Goal: Find contact information

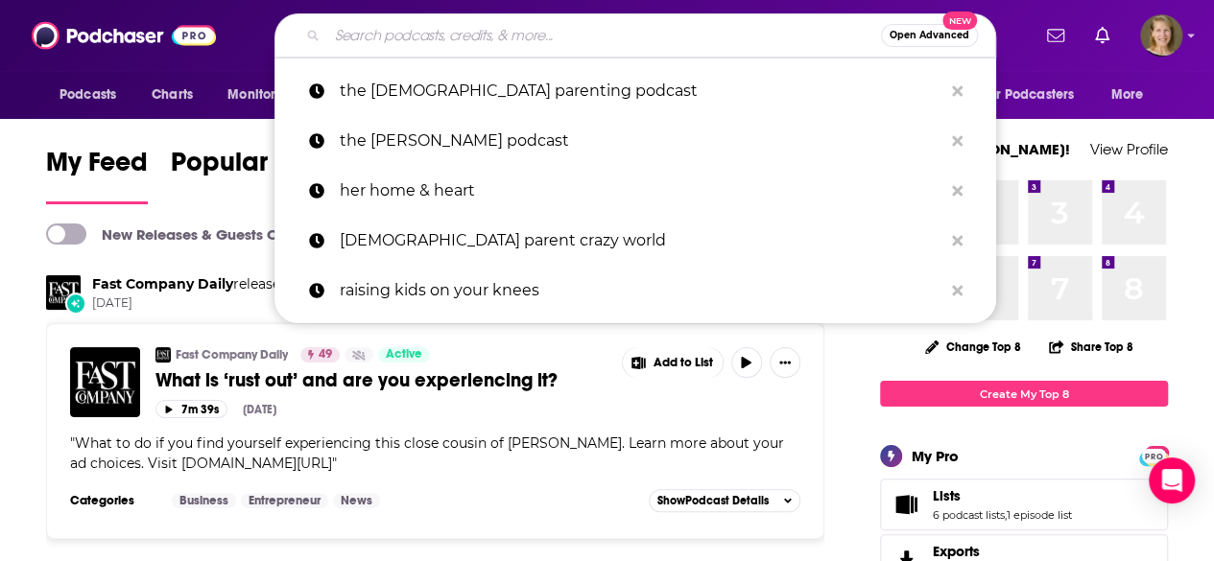
click at [351, 38] on input "Search podcasts, credits, & more..." at bounding box center [604, 35] width 554 height 31
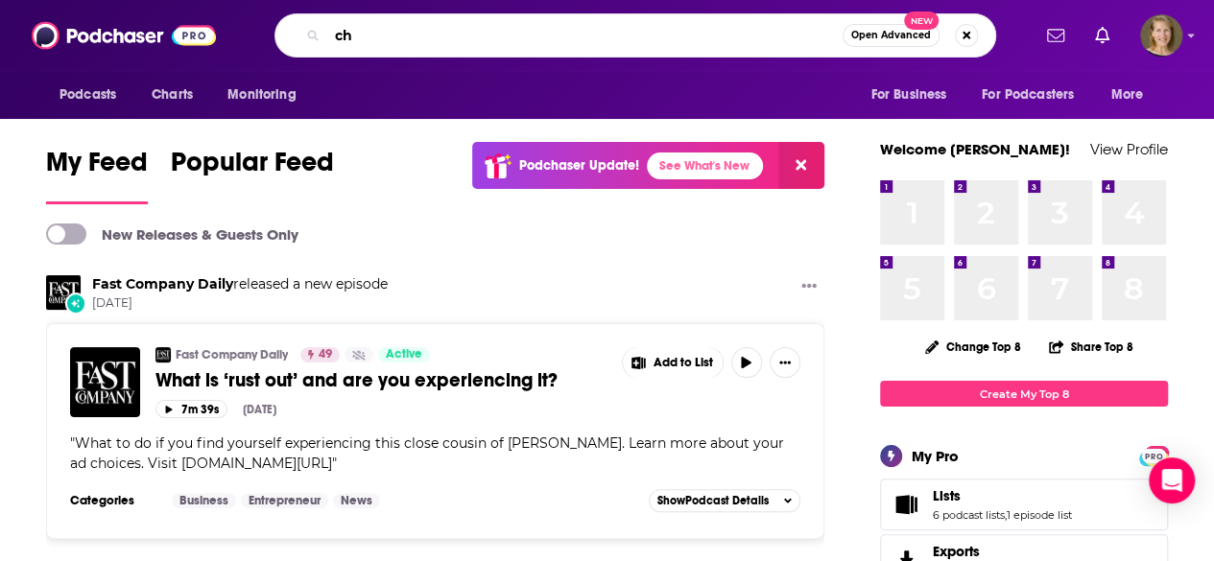
type input "c"
type input "[DEMOGRAPHIC_DATA] homeschool moms podcast"
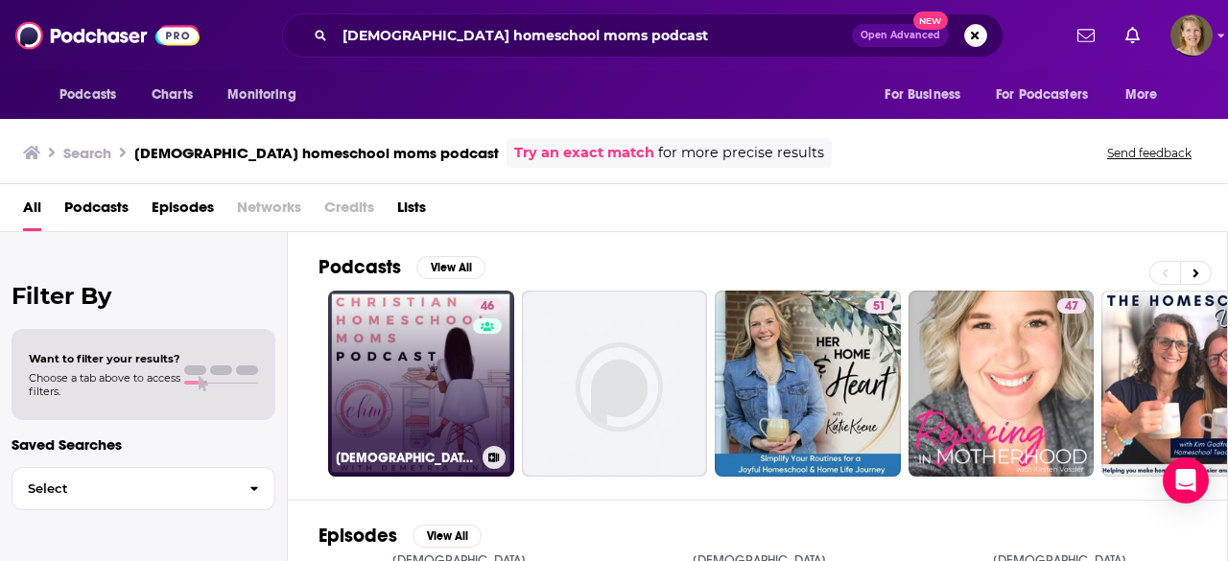
click at [434, 374] on link "46 [DEMOGRAPHIC_DATA] Homeschool Moms Podcast" at bounding box center [421, 384] width 186 height 186
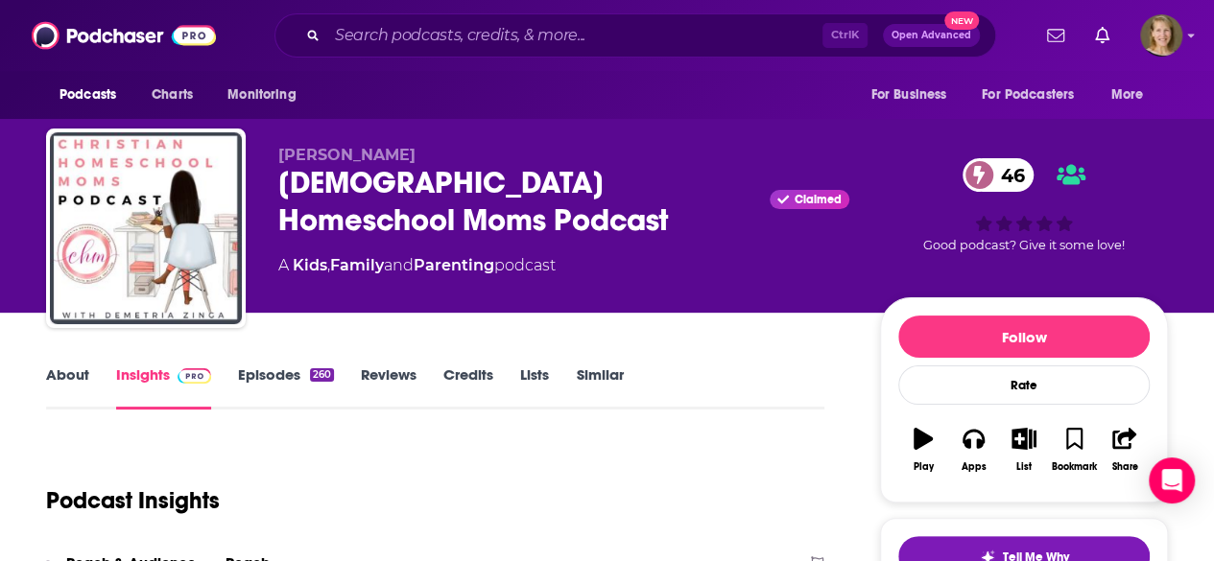
click at [71, 375] on link "About" at bounding box center [67, 388] width 43 height 44
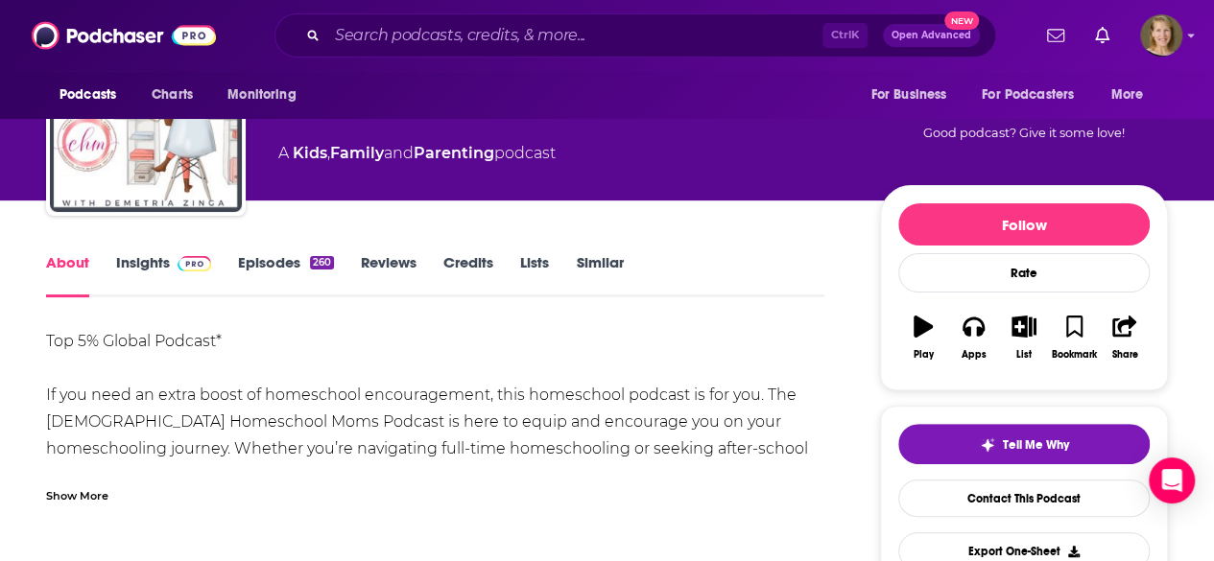
scroll to position [114, 0]
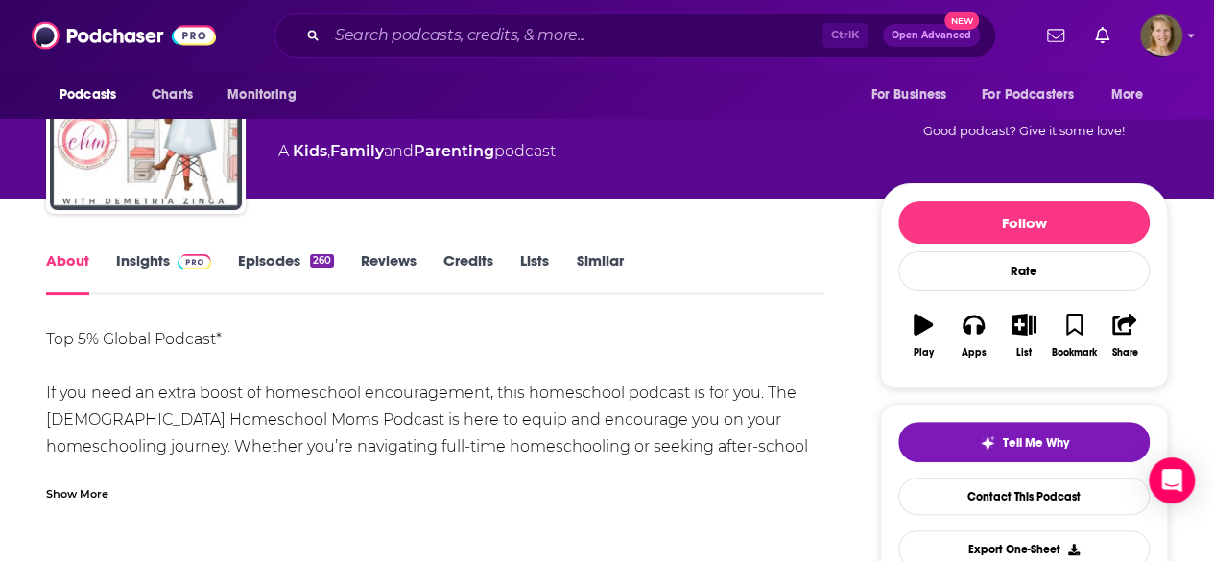
click at [77, 492] on div "Show More" at bounding box center [77, 493] width 62 height 18
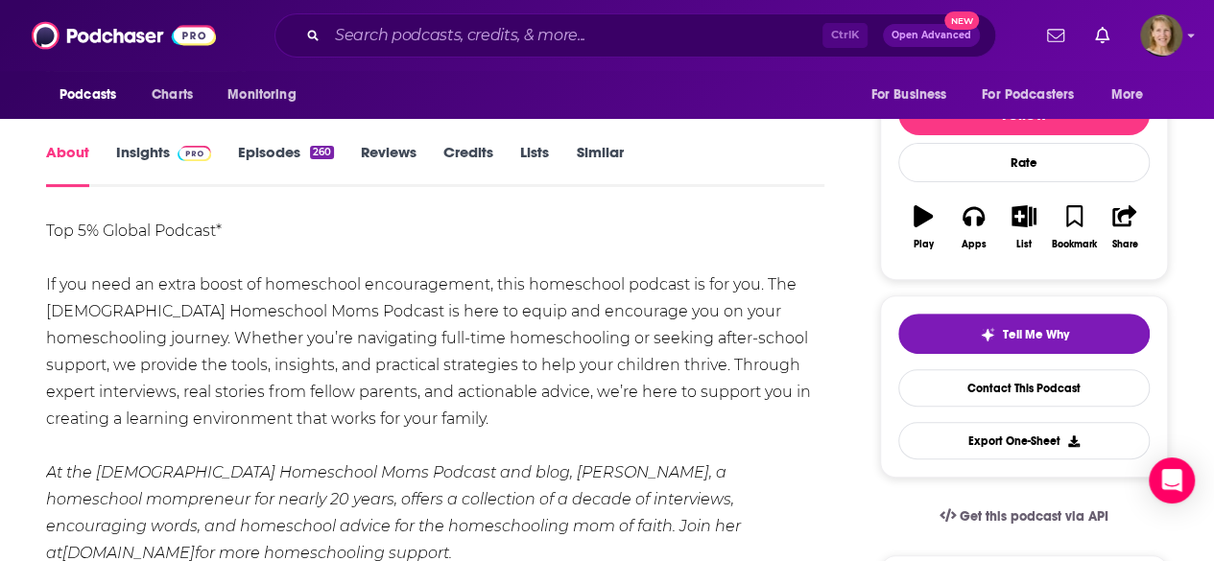
scroll to position [0, 0]
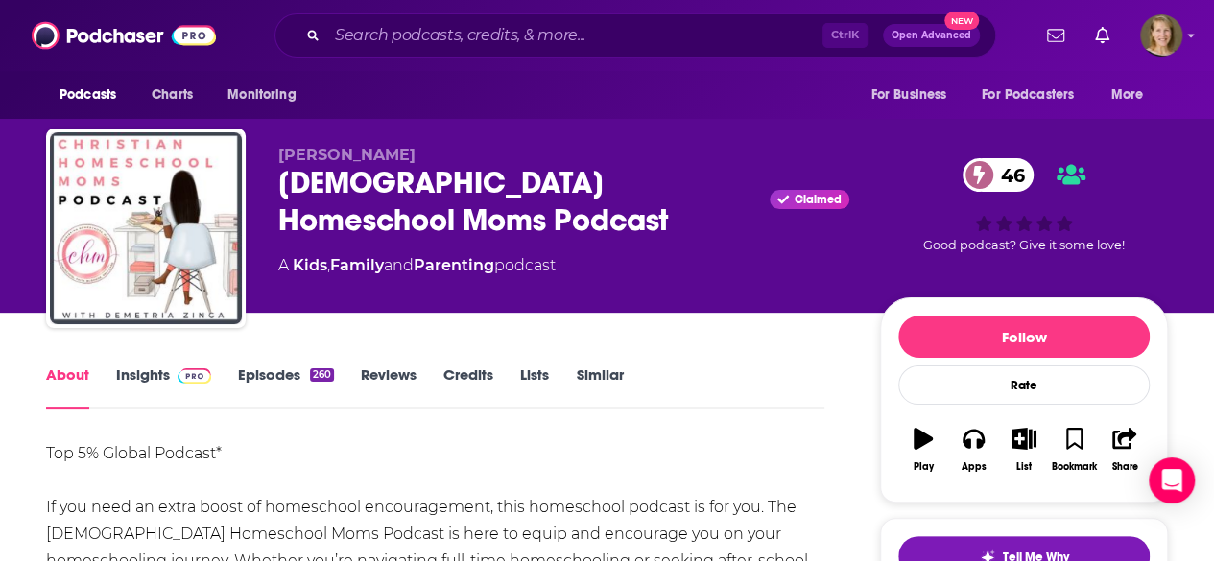
click at [147, 377] on link "Insights" at bounding box center [163, 388] width 95 height 44
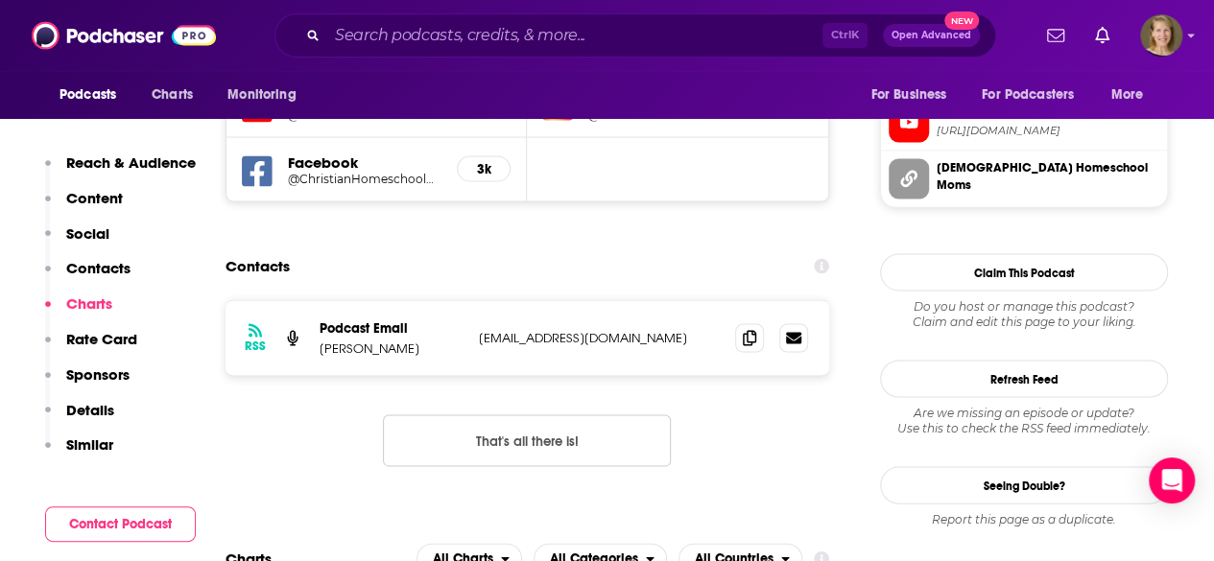
scroll to position [1772, 0]
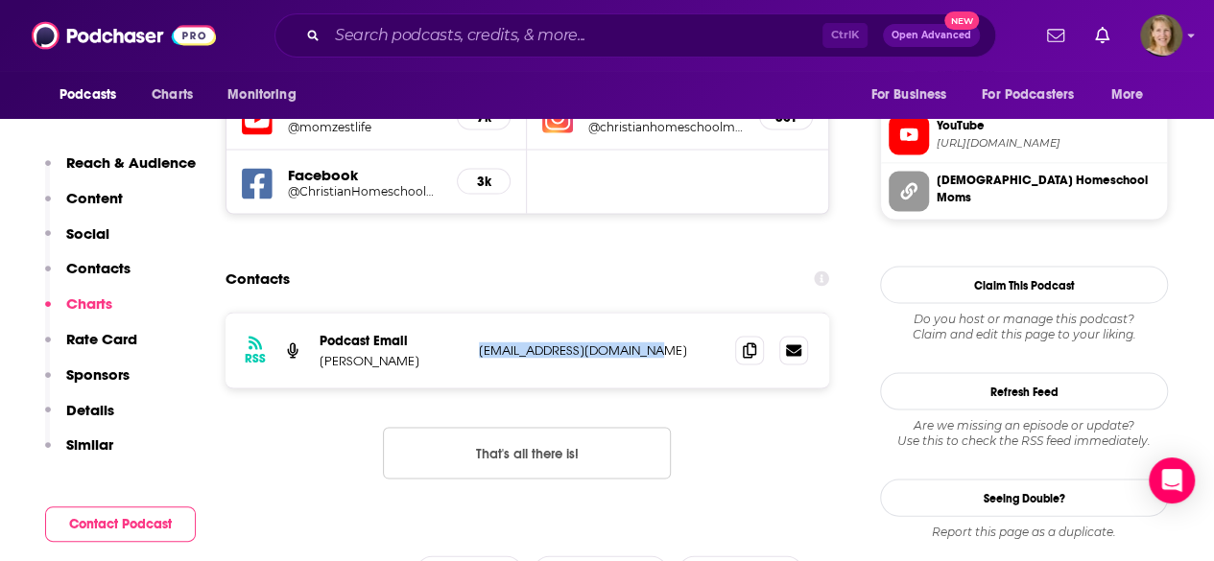
drag, startPoint x: 690, startPoint y: 227, endPoint x: 486, endPoint y: 226, distance: 204.4
click at [482, 342] on p "[EMAIL_ADDRESS][DOMAIN_NAME]" at bounding box center [599, 350] width 241 height 16
copy p "[EMAIL_ADDRESS][DOMAIN_NAME]"
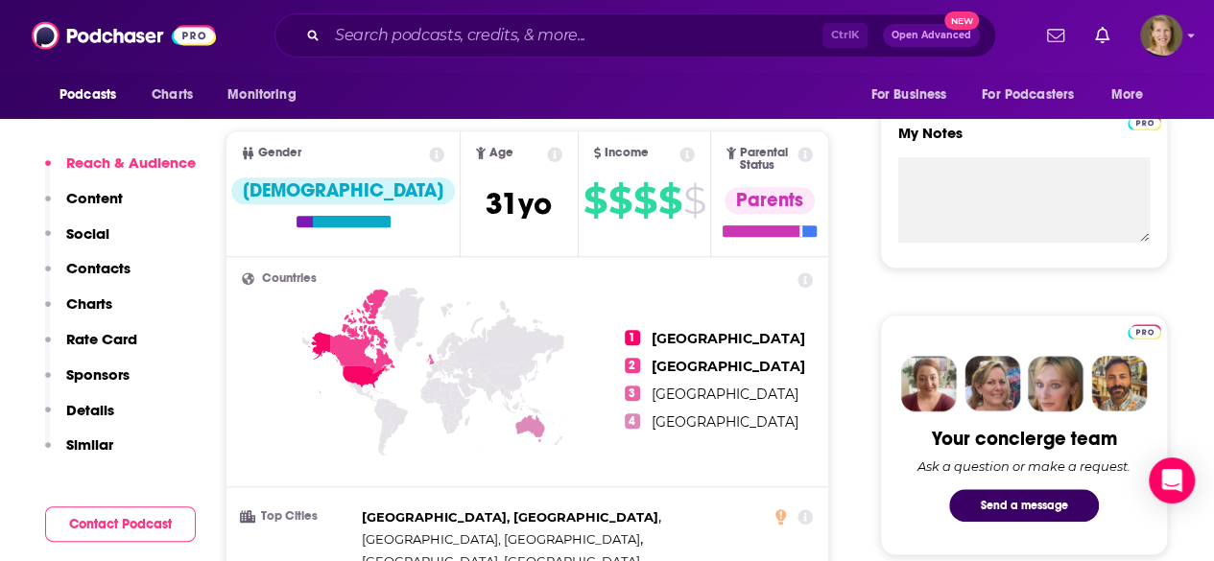
scroll to position [1045, 0]
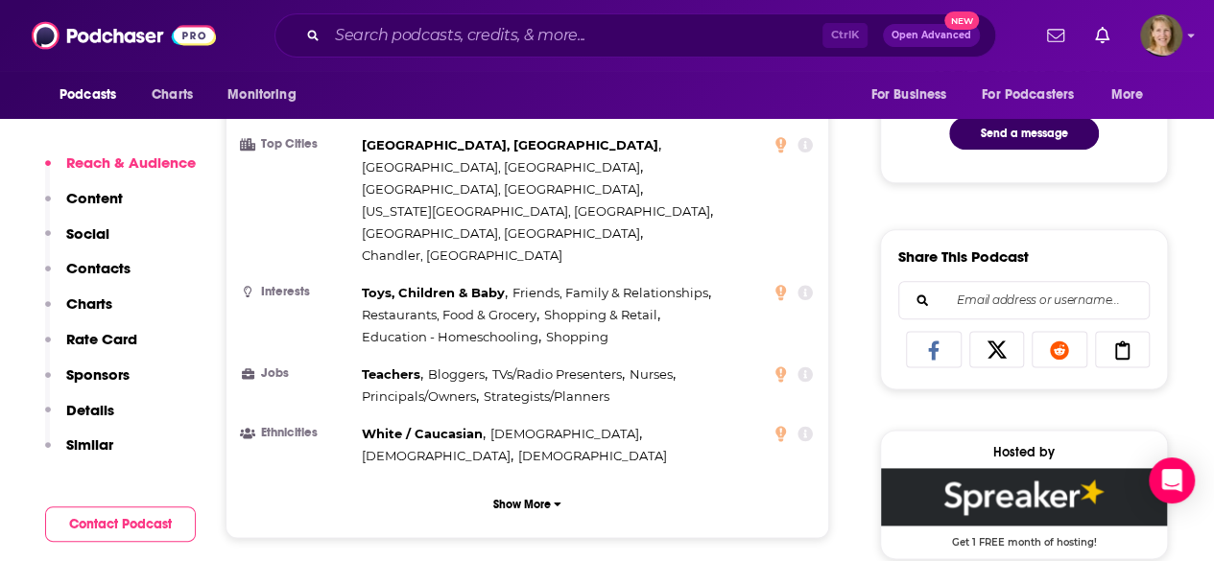
click at [313, 30] on icon "Search podcasts, credits, & more..." at bounding box center [312, 35] width 11 height 11
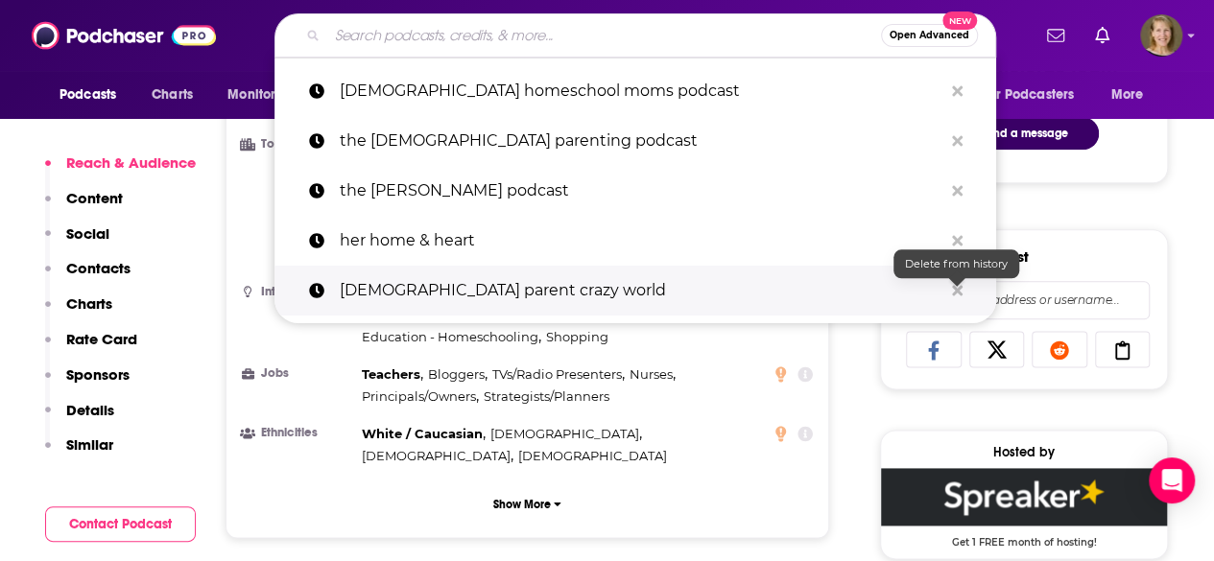
click at [960, 283] on icon "Search podcasts, credits, & more..." at bounding box center [957, 290] width 11 height 15
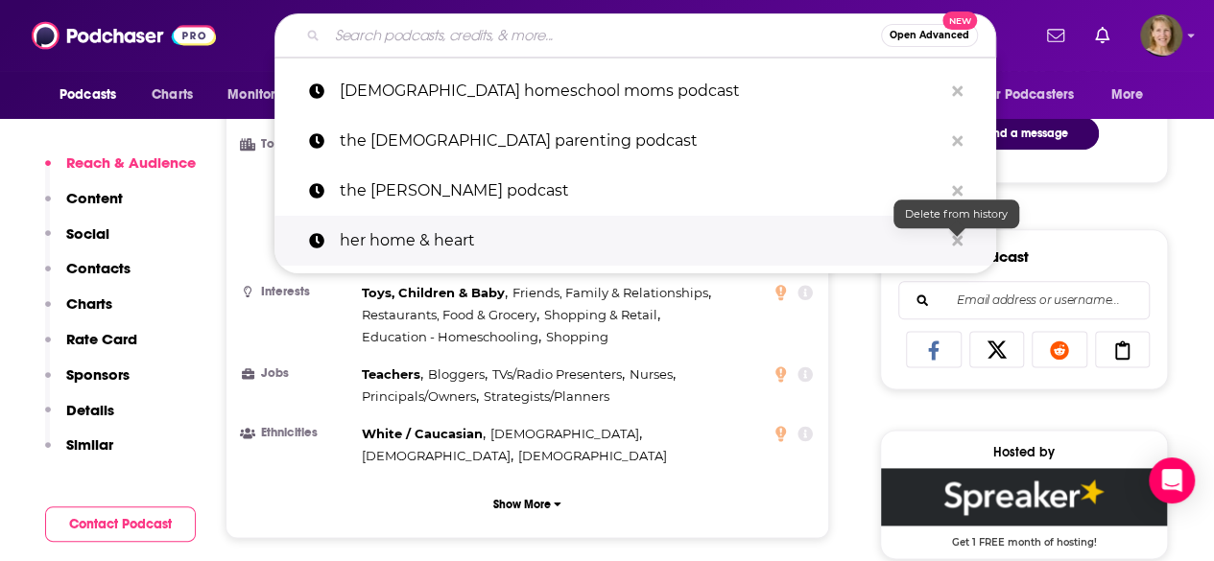
click at [953, 235] on icon "Search podcasts, credits, & more..." at bounding box center [957, 240] width 11 height 11
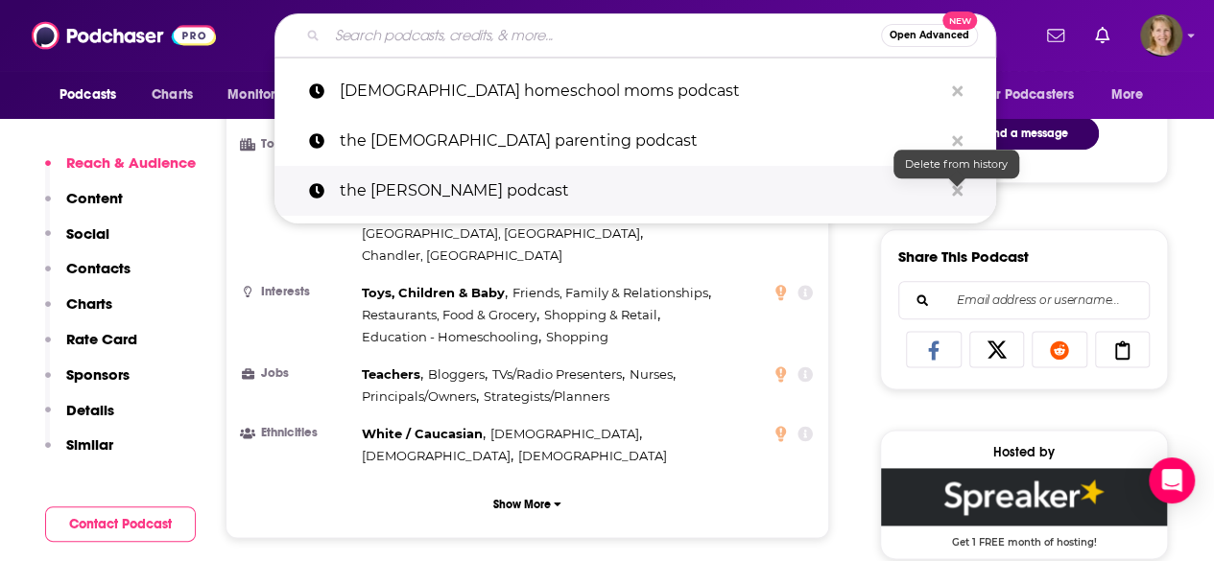
click at [958, 185] on icon "Search podcasts, credits, & more..." at bounding box center [957, 190] width 11 height 15
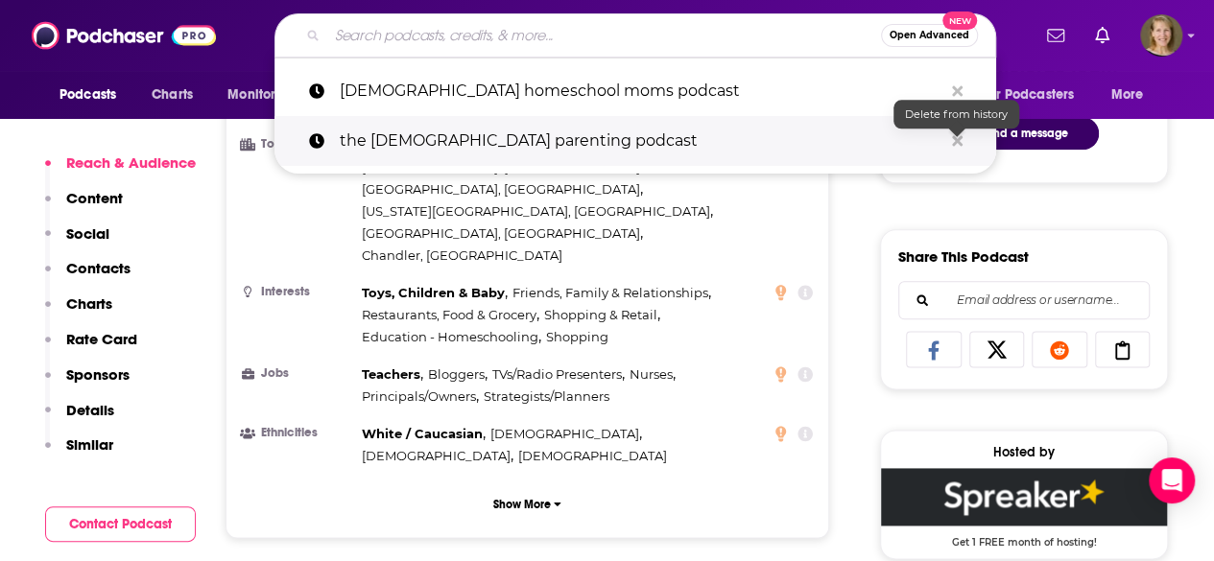
click at [960, 137] on icon "Search podcasts, credits, & more..." at bounding box center [957, 140] width 11 height 11
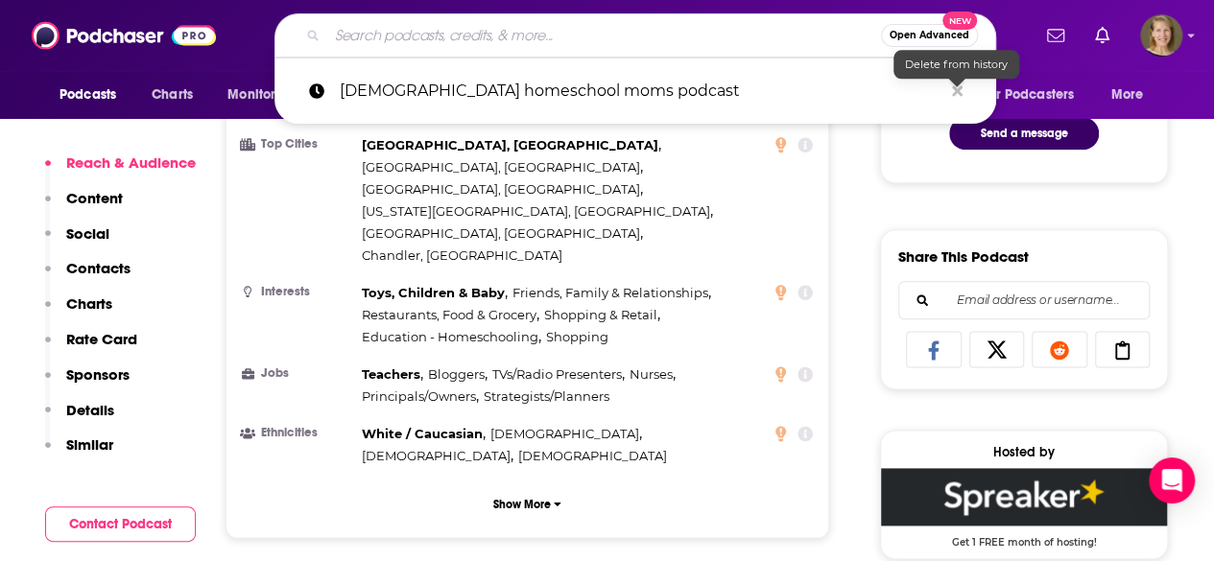
click at [955, 83] on icon "Search podcasts, credits, & more..." at bounding box center [957, 90] width 11 height 15
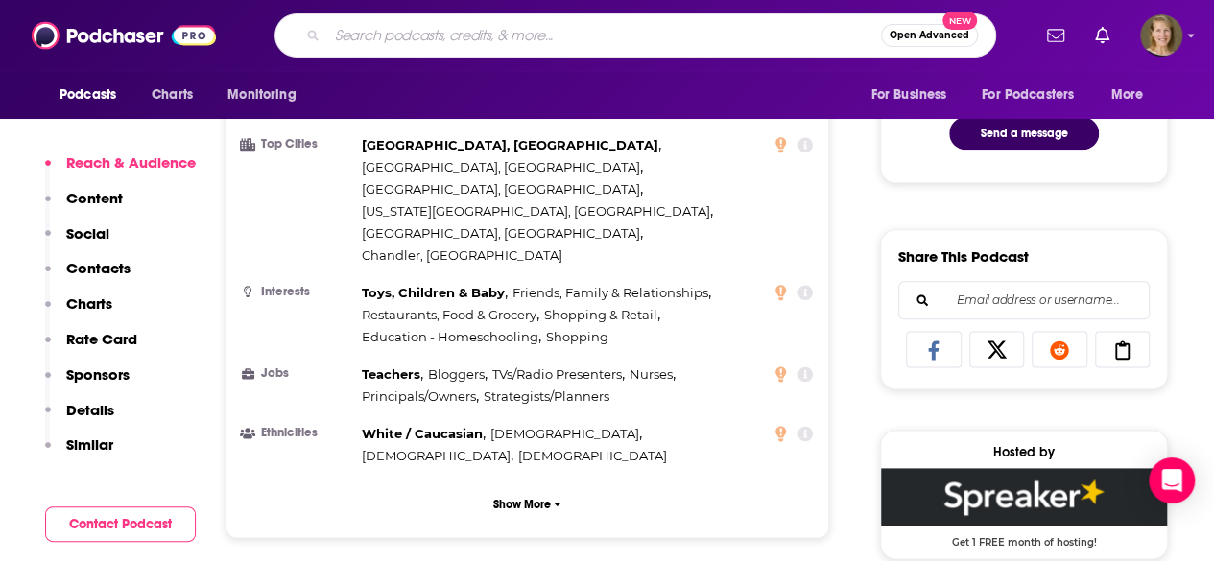
click at [456, 36] on input "Search podcasts, credits, & more..." at bounding box center [604, 35] width 554 height 31
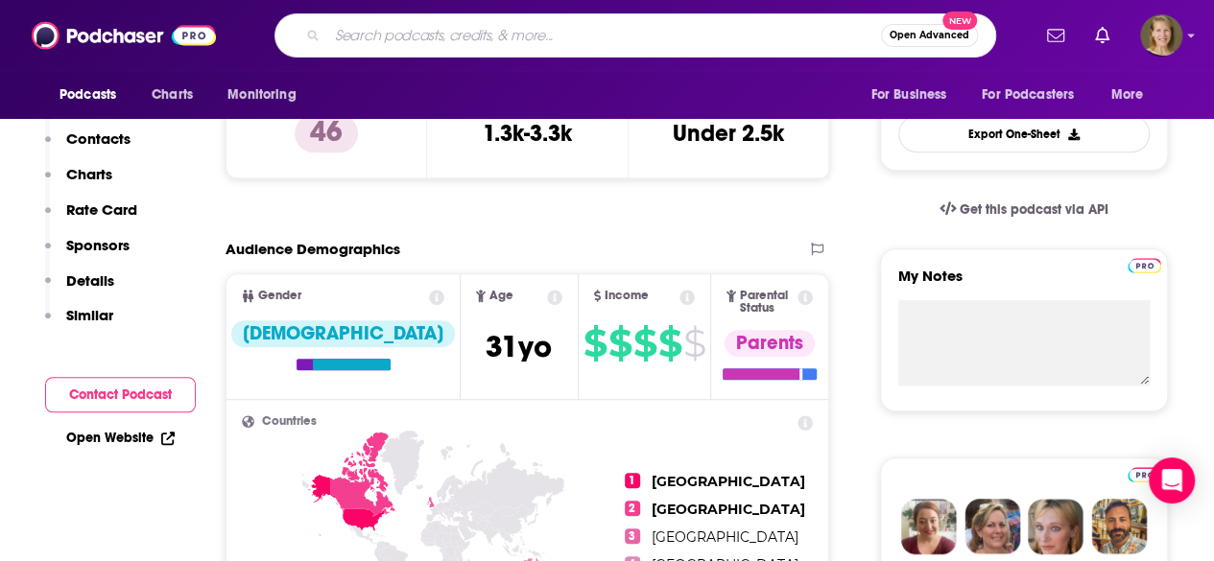
scroll to position [0, 0]
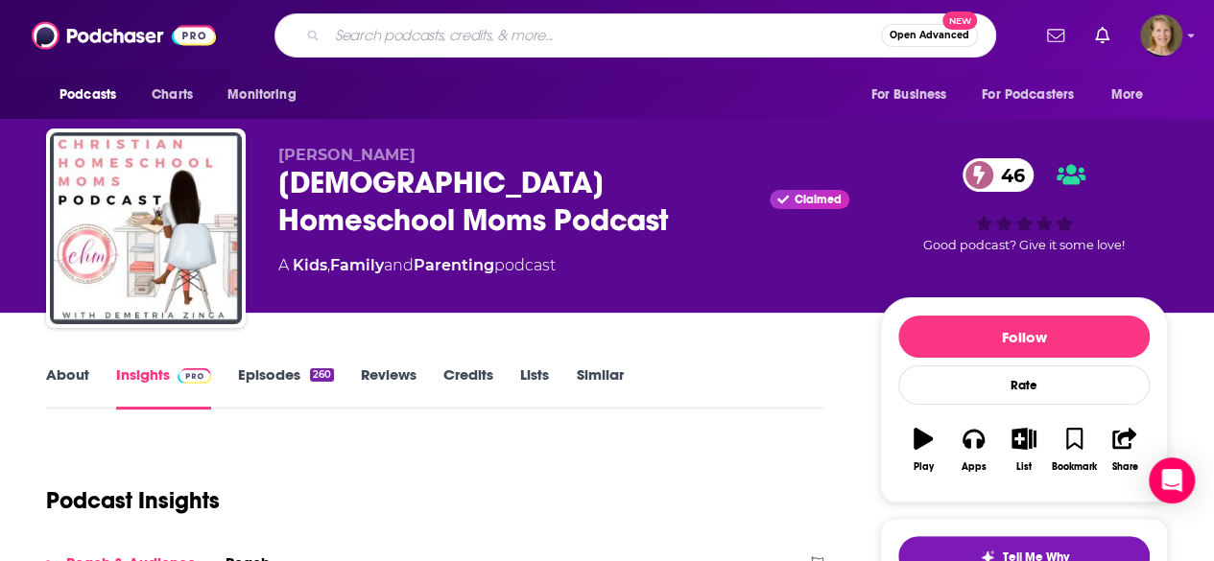
click at [255, 377] on link "Episodes 260" at bounding box center [286, 388] width 96 height 44
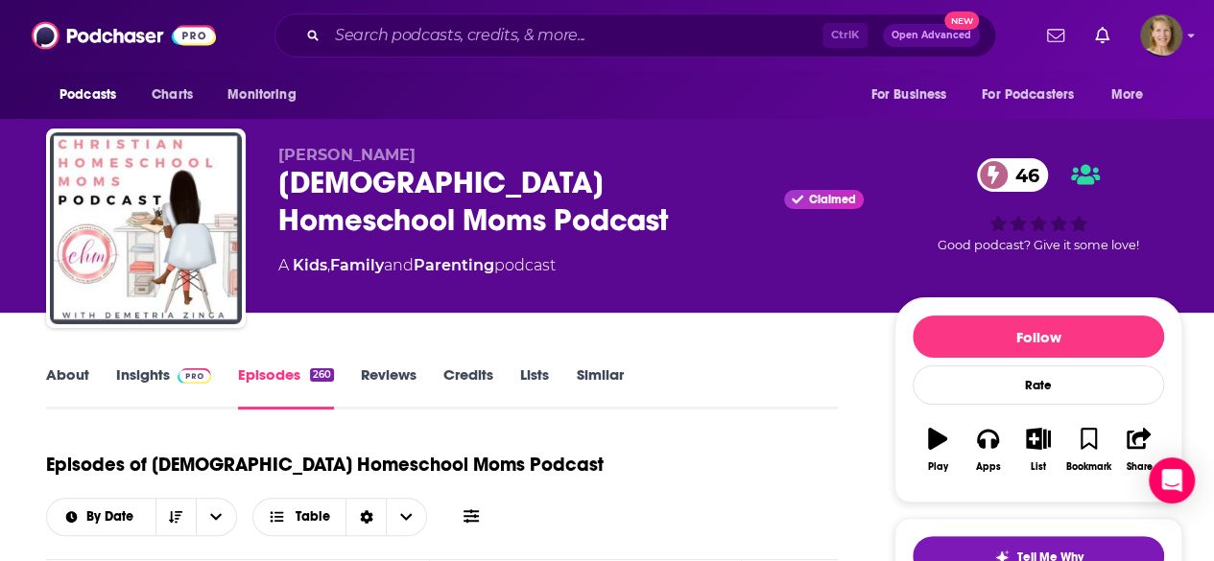
click at [139, 370] on link "Insights" at bounding box center [163, 388] width 95 height 44
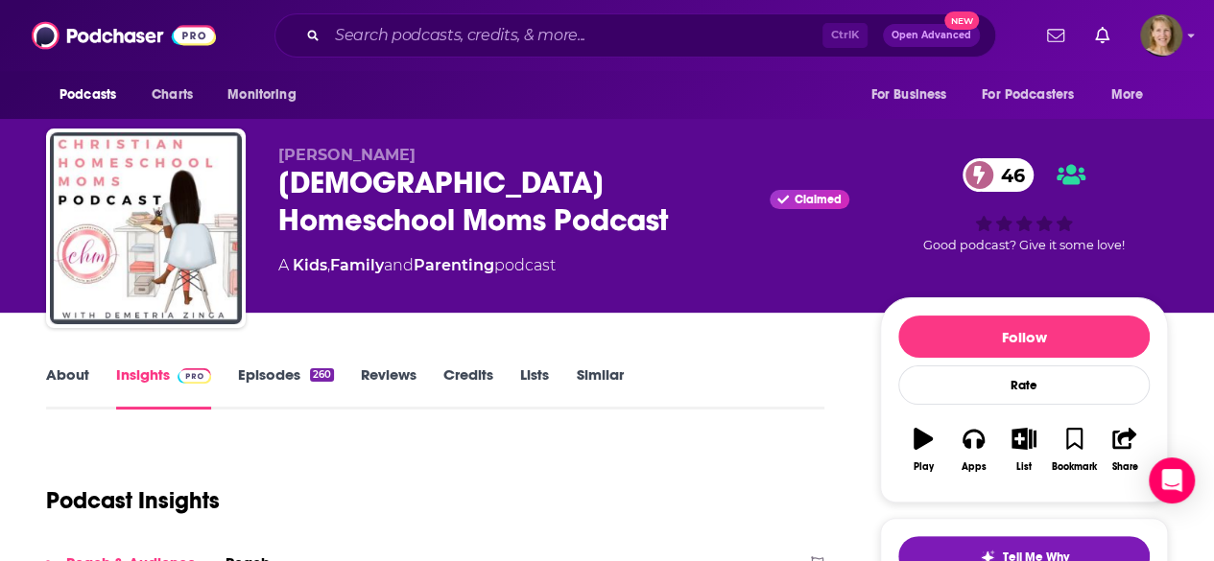
click at [1199, 34] on div "Podcasts Charts Monitoring Ctrl K Open Advanced New For Business For Podcasters…" at bounding box center [607, 35] width 1214 height 71
click at [1195, 35] on icon "Show profile menu" at bounding box center [1191, 37] width 7 height 4
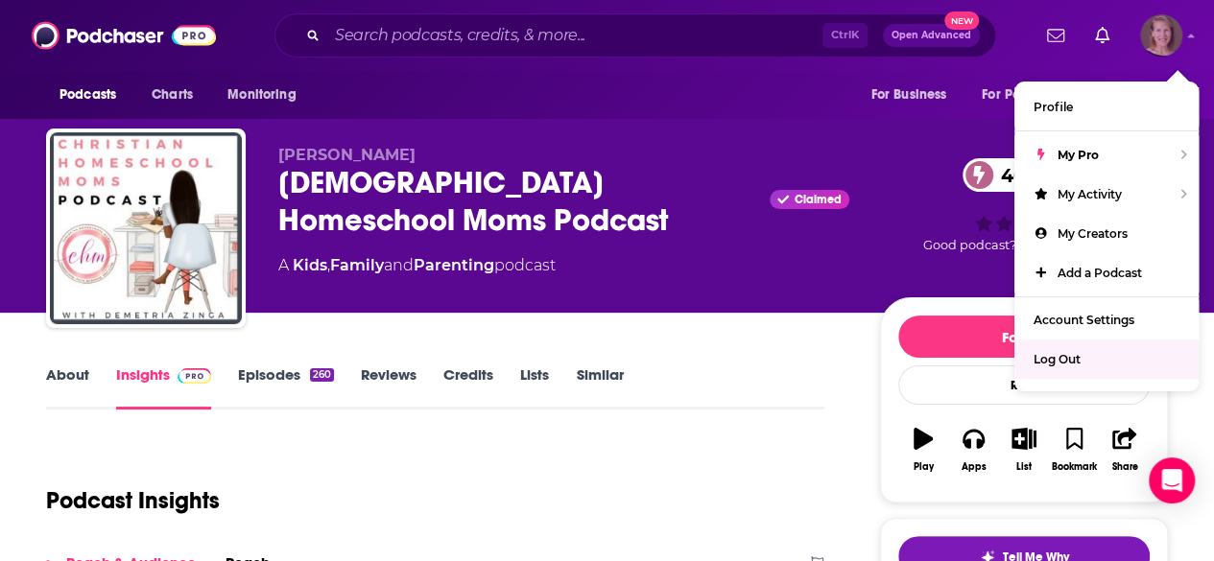
click at [1062, 355] on span "Log Out" at bounding box center [1057, 359] width 47 height 14
